Goal: Complete application form: Complete application form

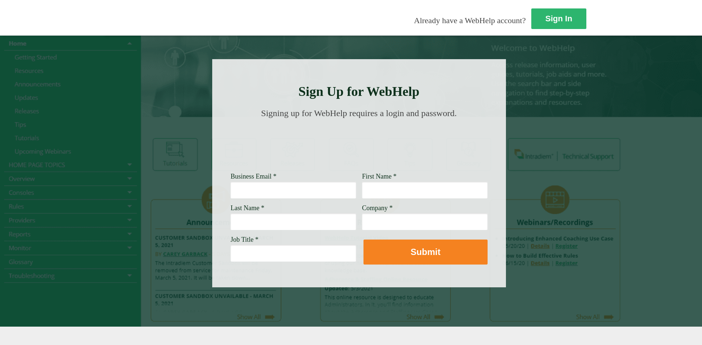
click at [231, 191] on input "Business Email *" at bounding box center [294, 189] width 126 height 17
type input "[PERSON_NAME][EMAIL_ADDRESS][PERSON_NAME][DOMAIN_NAME]"
click at [362, 193] on input "First Name *" at bounding box center [425, 189] width 126 height 17
type input "[PERSON_NAME]"
type input "gammad"
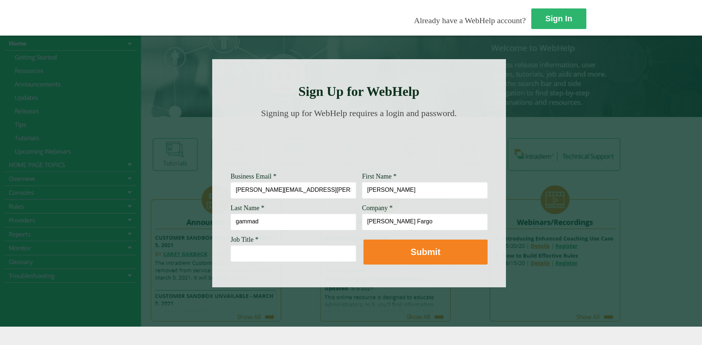
type input "[PERSON_NAME] Fargo"
type input "q"
type input "CSAM"
click at [546, 15] on strong "Sign In" at bounding box center [559, 18] width 27 height 9
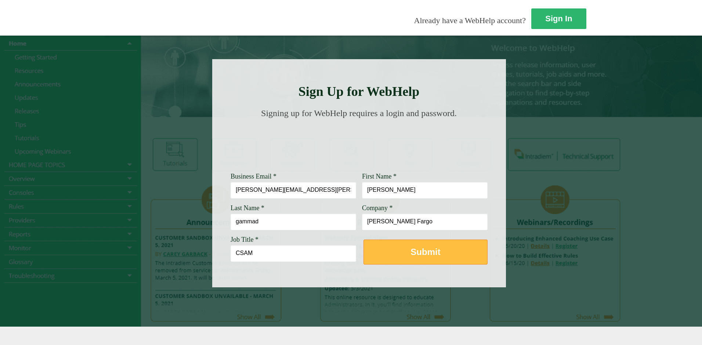
click at [410, 257] on strong "Submit" at bounding box center [425, 252] width 30 height 10
